Goal: Check status: Check status

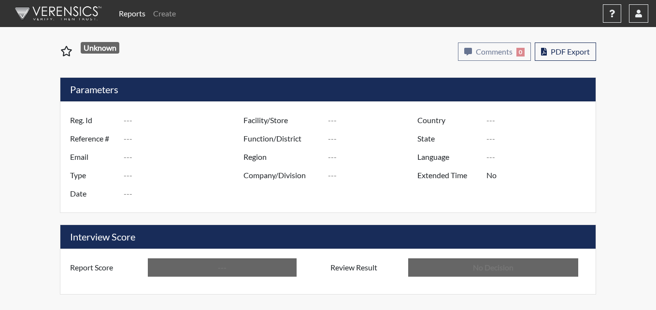
type input "ad5169"
type input "51358"
type input "---"
type input "Corrections Pre-Employment"
type input "[DATE]"
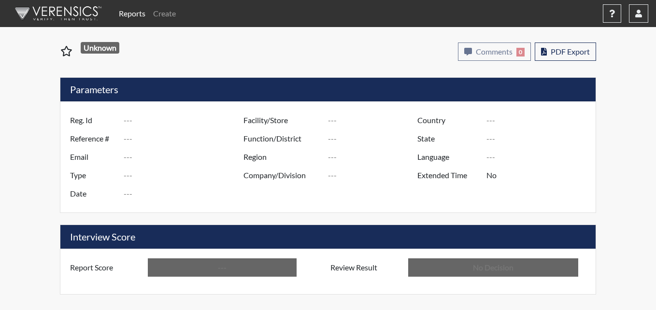
type input "Pulaski SP"
type input "[GEOGRAPHIC_DATA]"
type input "[US_STATE]"
type input "English"
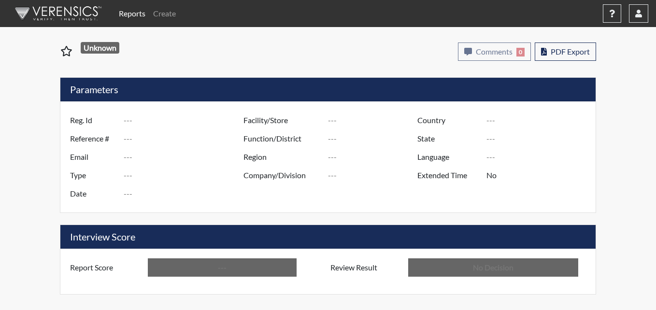
type input "Below Conditions"
type input "In Review"
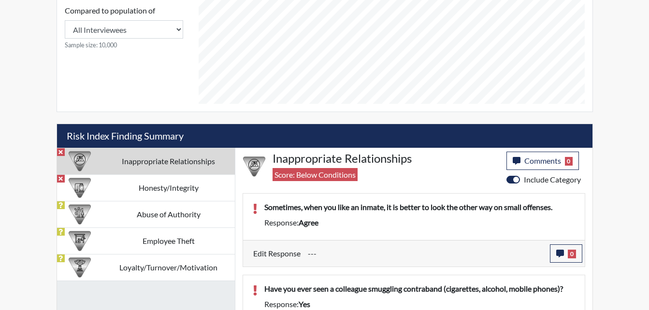
scroll to position [500, 0]
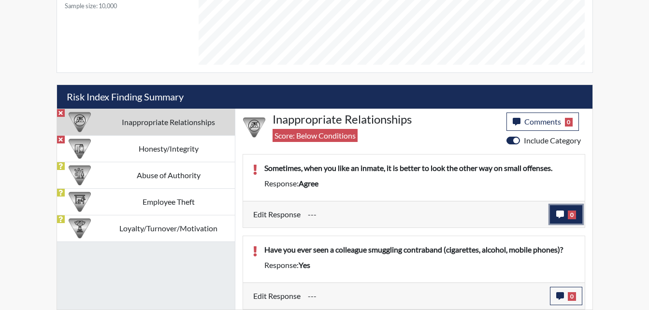
click at [557, 212] on icon "button" at bounding box center [560, 215] width 8 height 8
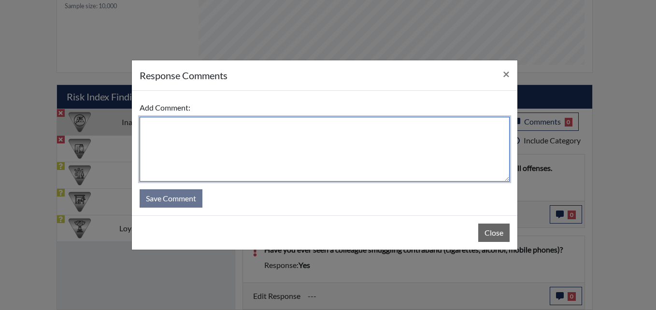
click at [181, 135] on textarea at bounding box center [325, 149] width 370 height 65
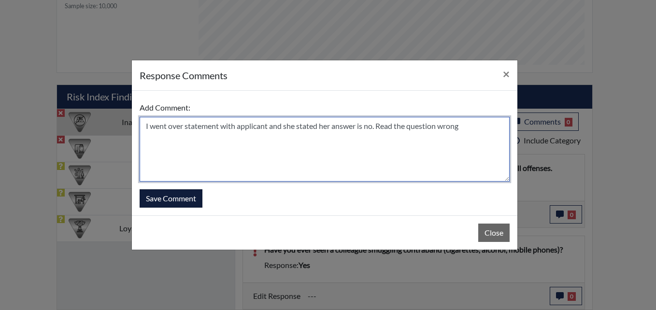
type textarea "I went over statement with applicant and she stated her answer is no. Read the …"
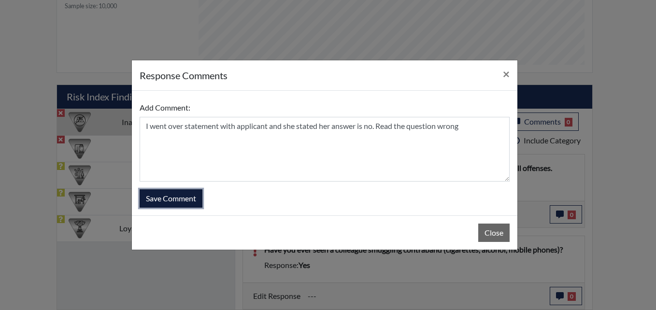
click at [192, 200] on button "Save Comment" at bounding box center [171, 198] width 63 height 18
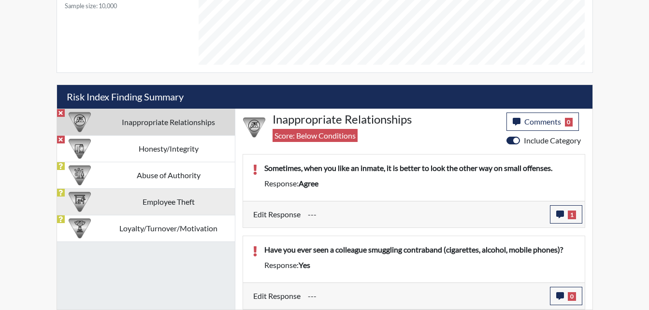
scroll to position [160, 401]
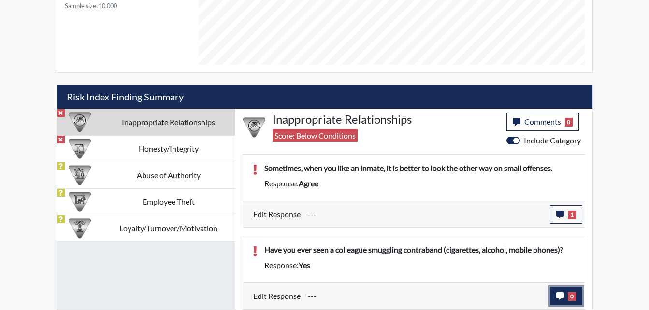
click at [560, 297] on icon "button" at bounding box center [560, 296] width 8 height 8
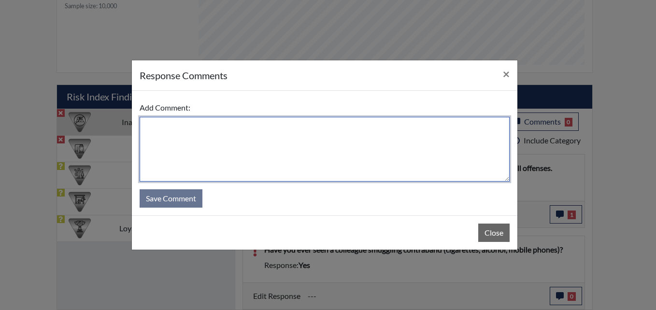
click at [233, 139] on textarea at bounding box center [325, 149] width 370 height 65
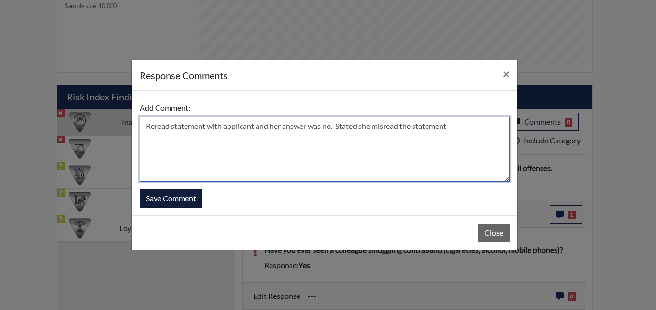
type textarea "Reread statement with applicant and her answer was no. Stated she misread the s…"
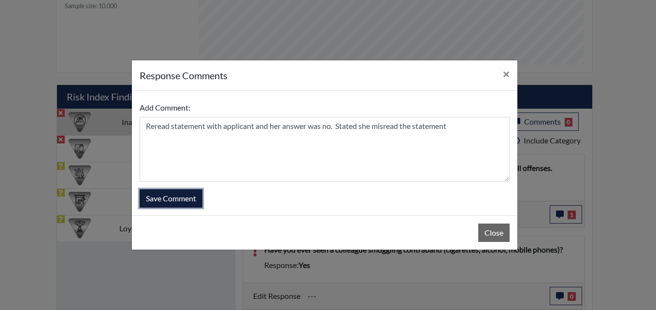
click at [159, 202] on button "Save Comment" at bounding box center [171, 198] width 63 height 18
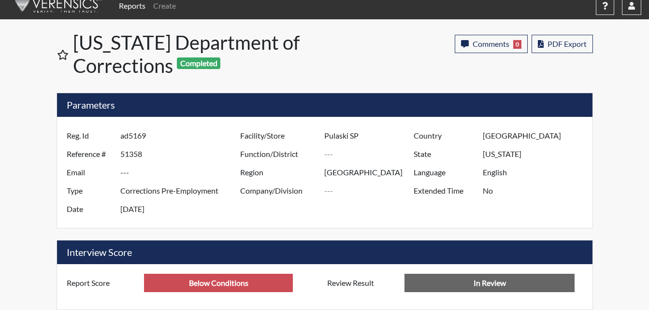
scroll to position [0, 0]
